Goal: Find contact information: Obtain details needed to contact an individual or organization

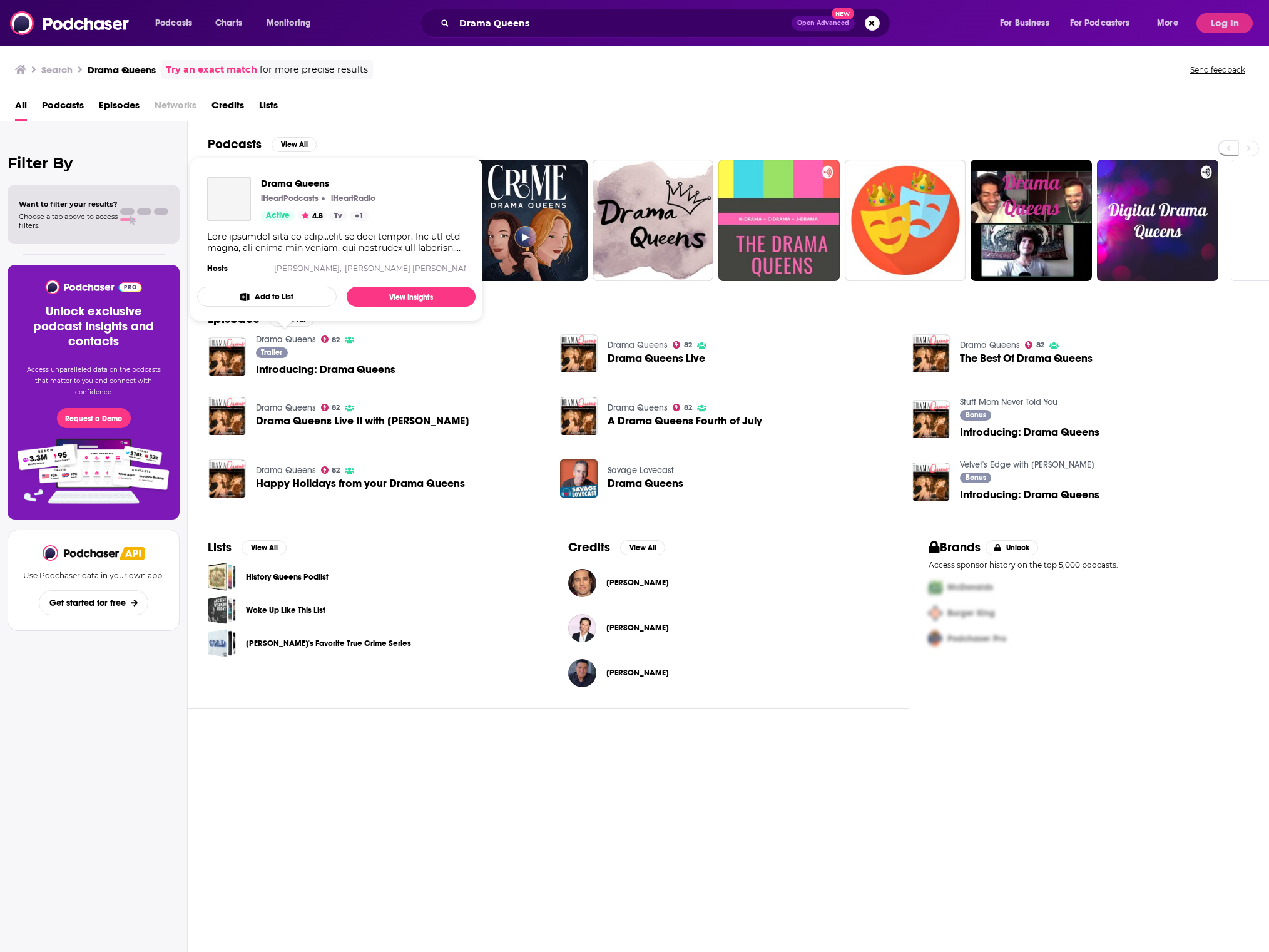
click at [290, 340] on link "Drama Queens" at bounding box center [286, 339] width 60 height 11
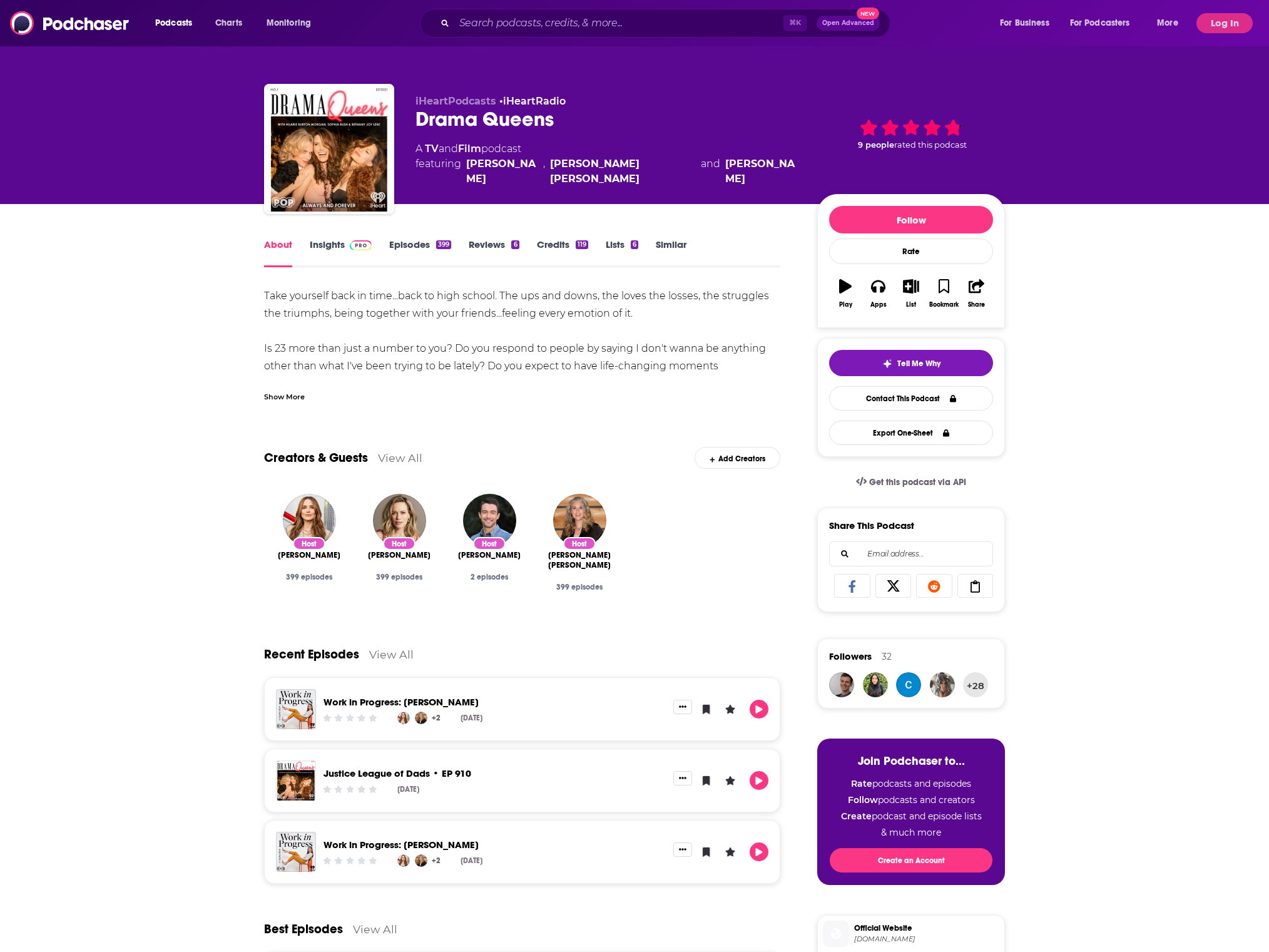
click at [1232, 11] on div "Podcasts Charts Monitoring ⌘ K Open Advanced New For Business For Podcasters Mo…" at bounding box center [634, 23] width 1269 height 46
click at [1232, 15] on button "Log In" at bounding box center [1224, 23] width 56 height 20
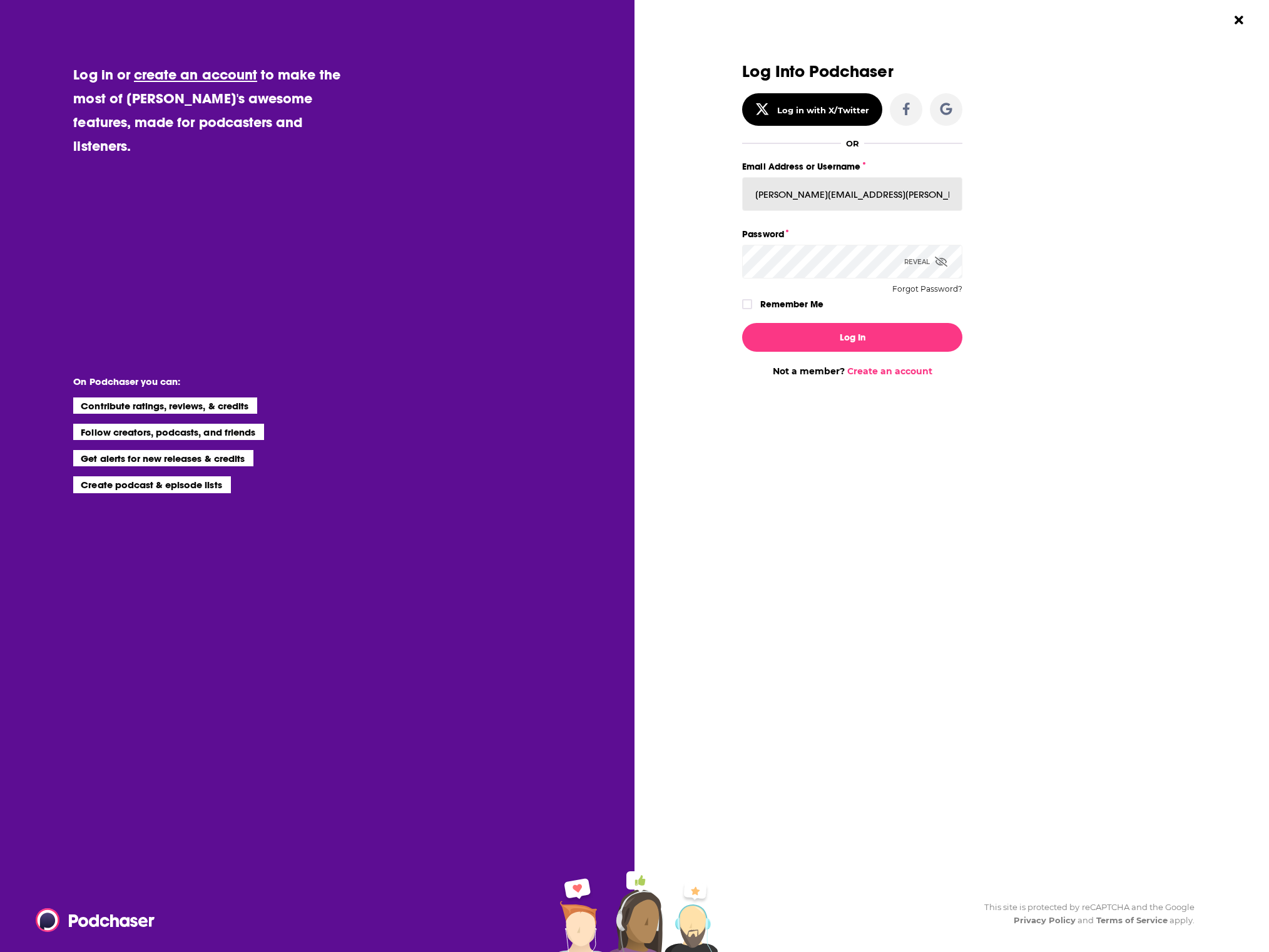
type input "[PERSON_NAME][EMAIL_ADDRESS][PERSON_NAME][DOMAIN_NAME]"
click at [853, 337] on button "Log In" at bounding box center [853, 337] width 221 height 28
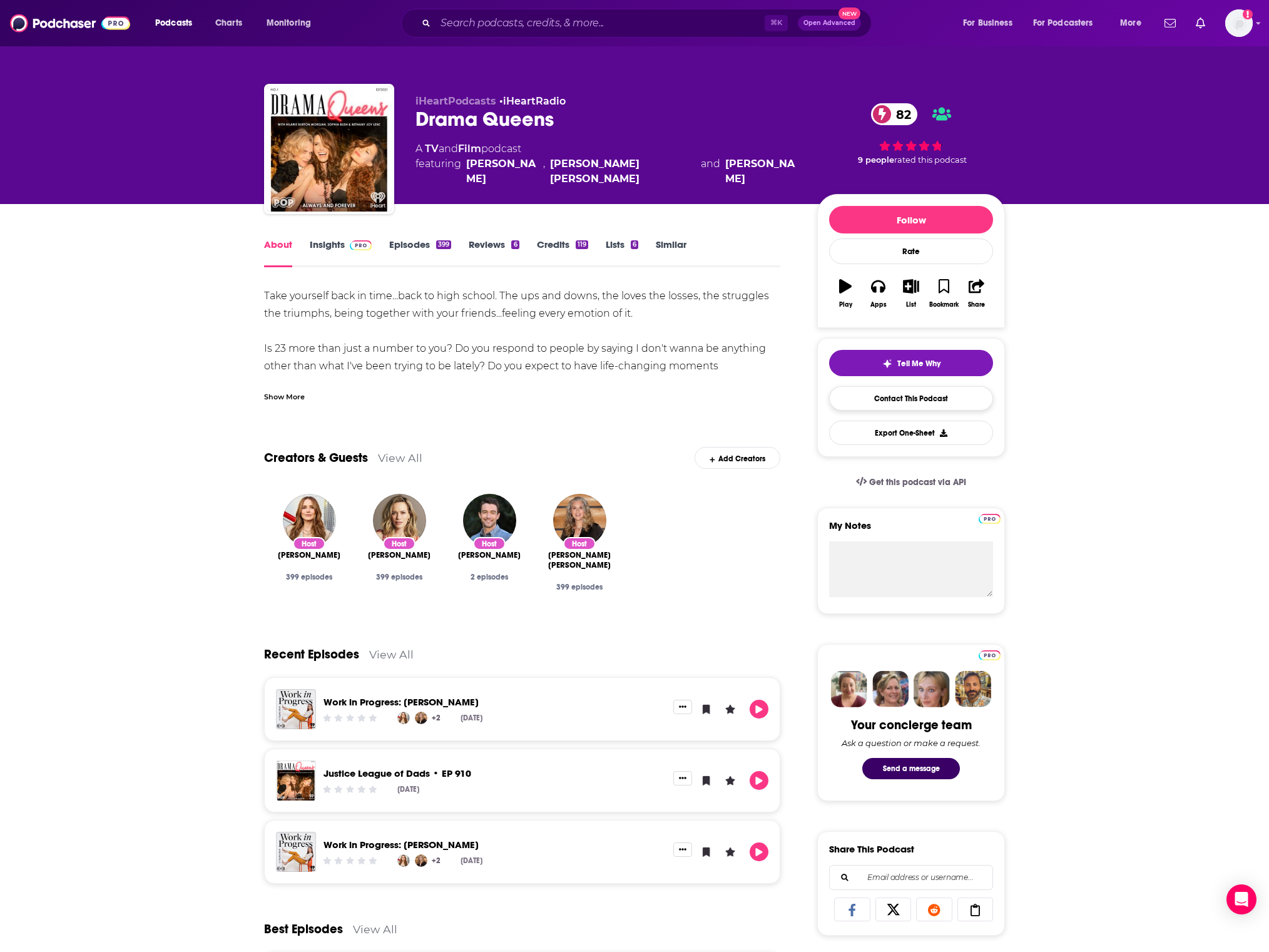
click at [865, 395] on link "Contact This Podcast" at bounding box center [911, 398] width 164 height 24
